Goal: Register for event/course

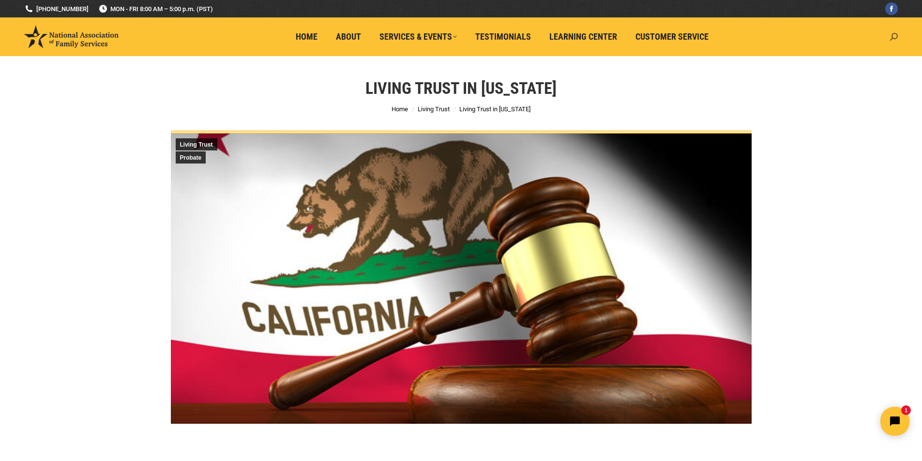
click at [892, 36] on icon at bounding box center [894, 37] width 8 height 8
type input "living trust seminar schedule"
click input "Go!" at bounding box center [0, 0] width 0 height 0
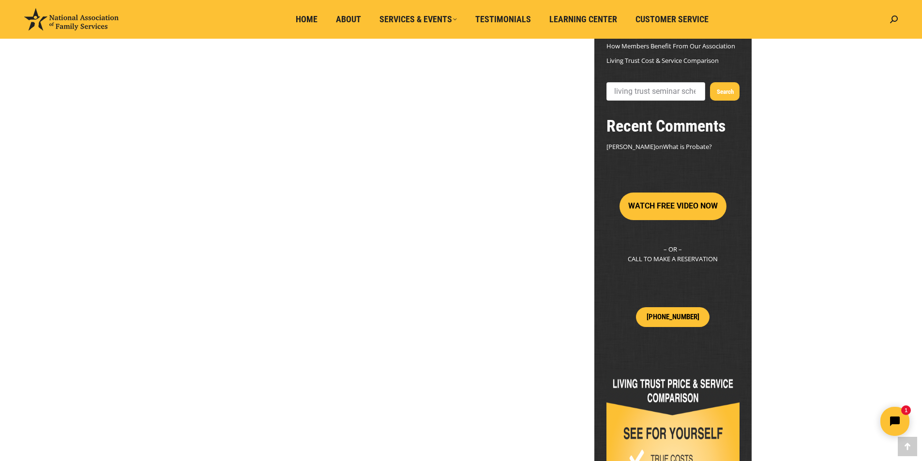
scroll to position [195, 0]
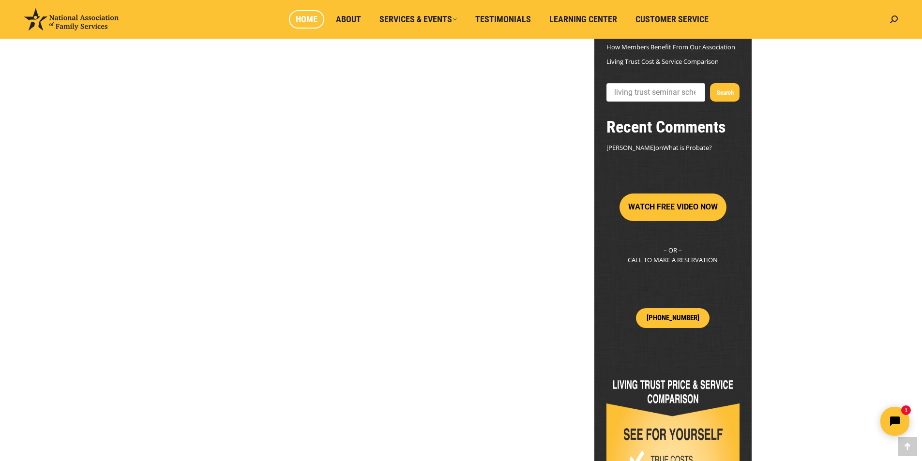
click at [300, 19] on span "Home" at bounding box center [307, 19] width 22 height 11
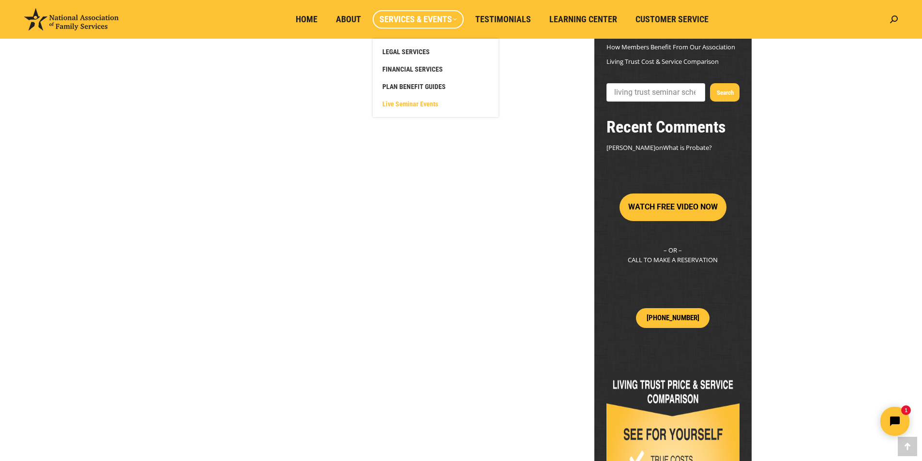
click at [410, 101] on span "Live Seminar Events" at bounding box center [410, 104] width 56 height 9
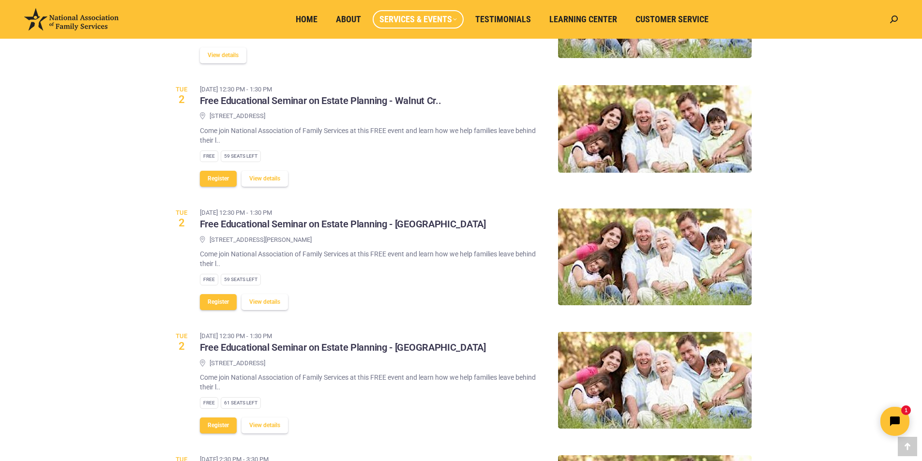
scroll to position [435, 0]
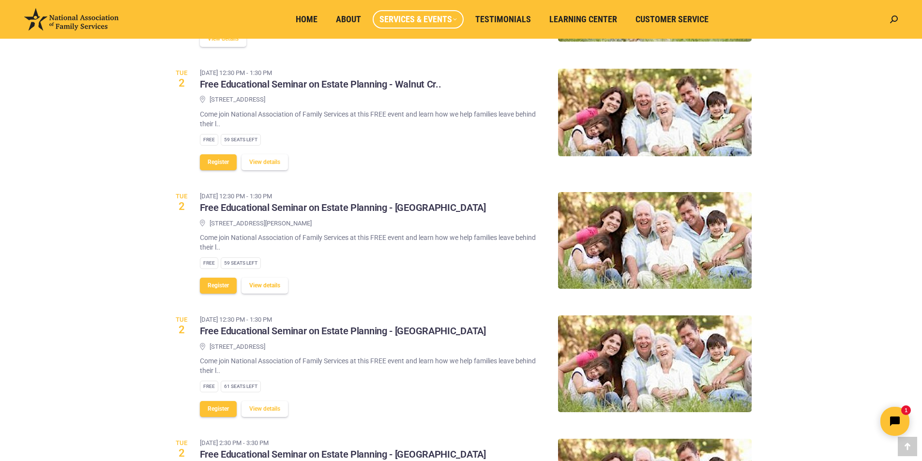
click at [260, 281] on button "View details" at bounding box center [264, 286] width 46 height 16
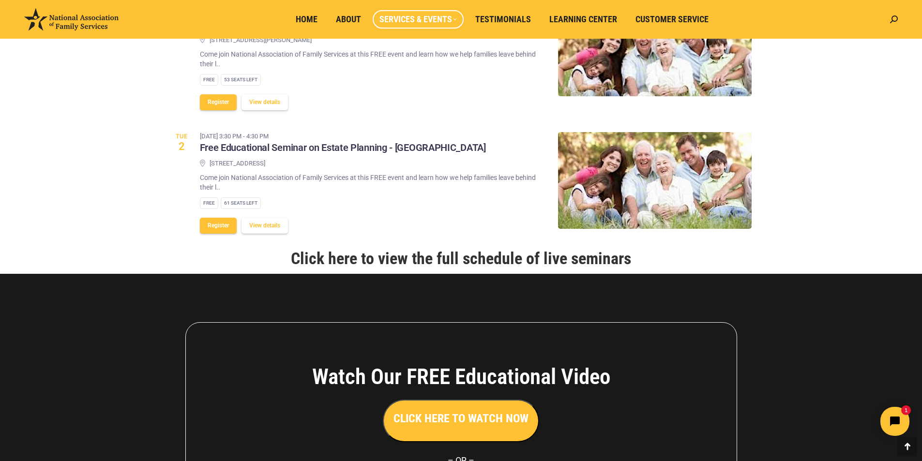
scroll to position [1161, 0]
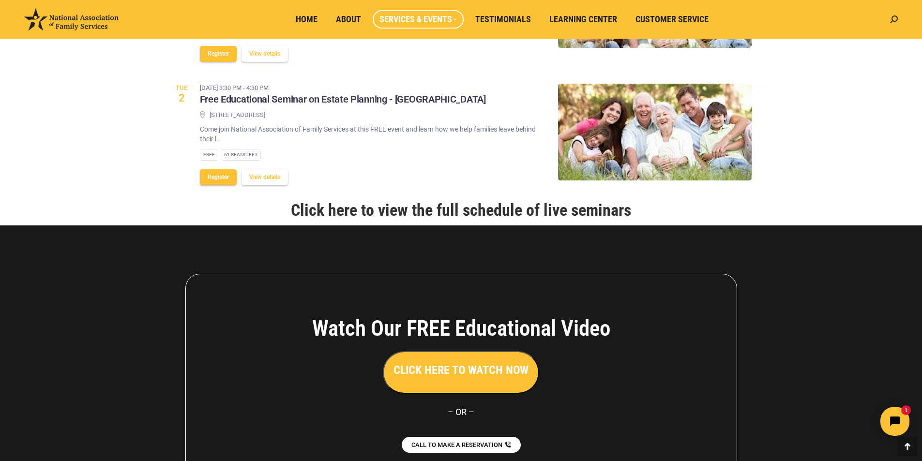
click at [410, 220] on link "Click here to view the full schedule of live seminars" at bounding box center [461, 209] width 340 height 19
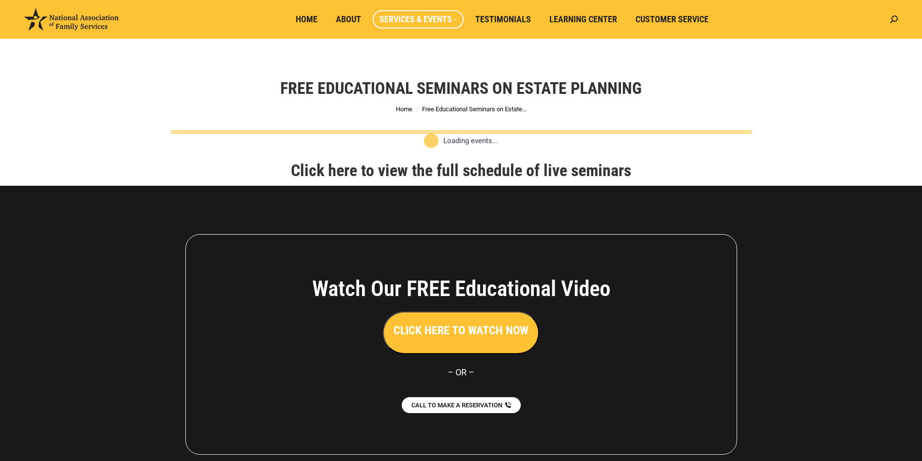
scroll to position [74, 0]
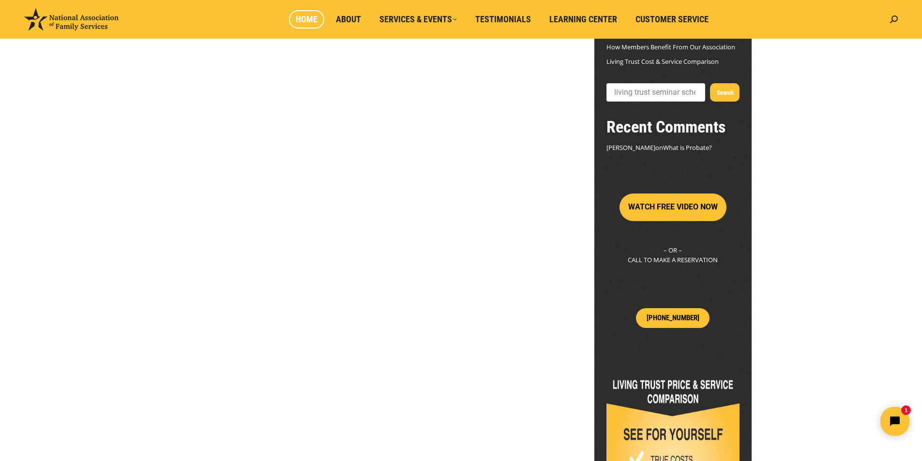
click at [306, 16] on span "Home" at bounding box center [307, 19] width 22 height 11
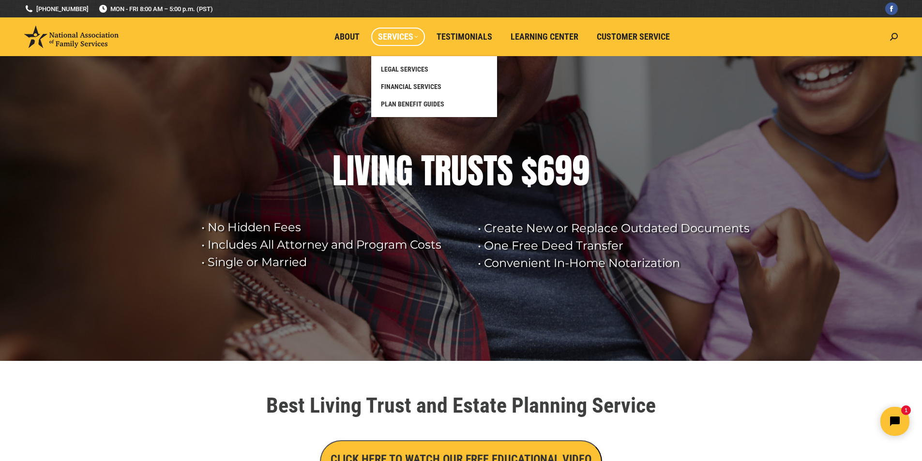
click at [421, 35] on link "Services" at bounding box center [398, 37] width 54 height 18
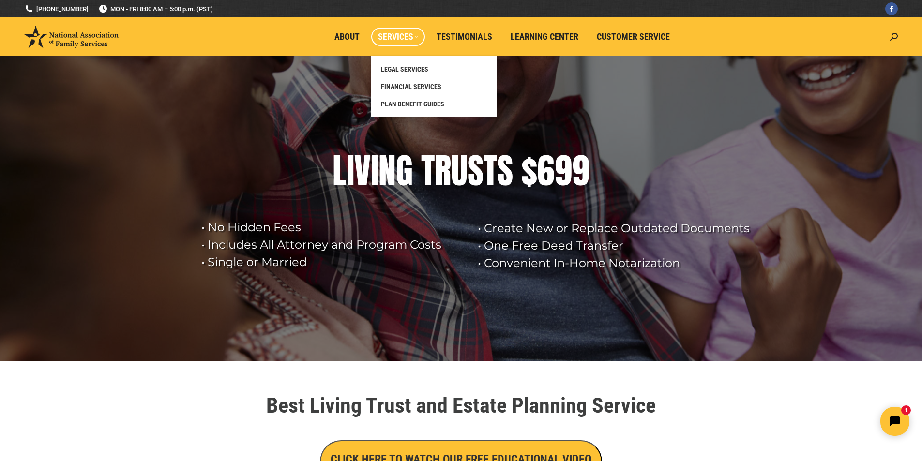
click at [418, 39] on span "Services" at bounding box center [398, 36] width 40 height 11
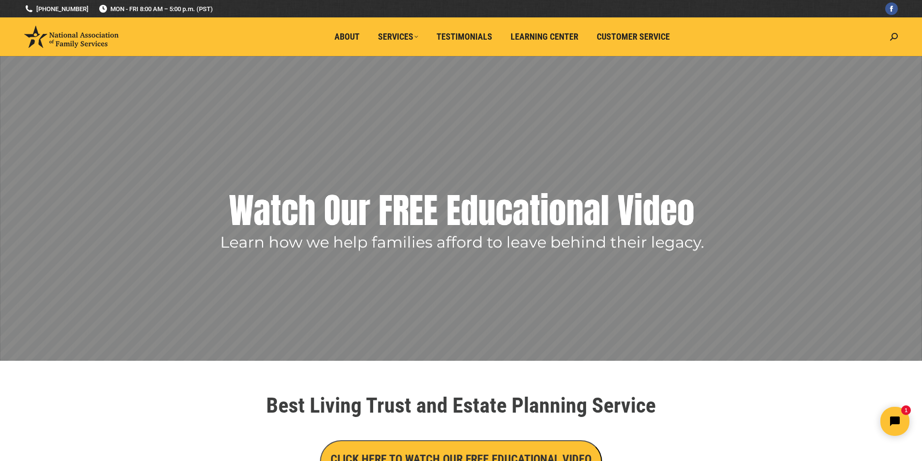
click at [71, 32] on img at bounding box center [71, 37] width 94 height 22
click at [73, 40] on img at bounding box center [71, 37] width 94 height 22
